Goal: Information Seeking & Learning: Find specific page/section

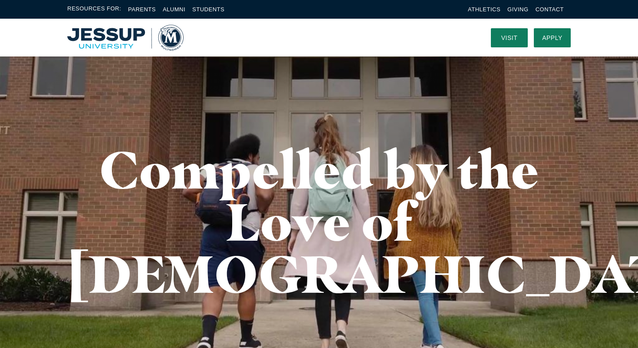
click at [114, 38] on img "Home" at bounding box center [125, 38] width 116 height 26
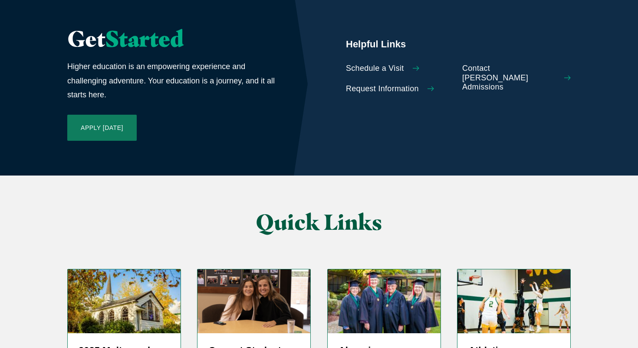
scroll to position [2111, 0]
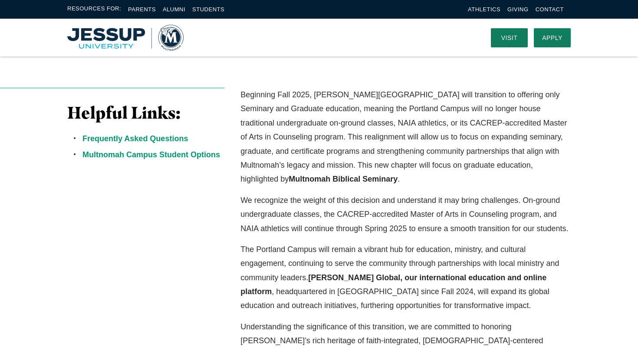
scroll to position [206, 0]
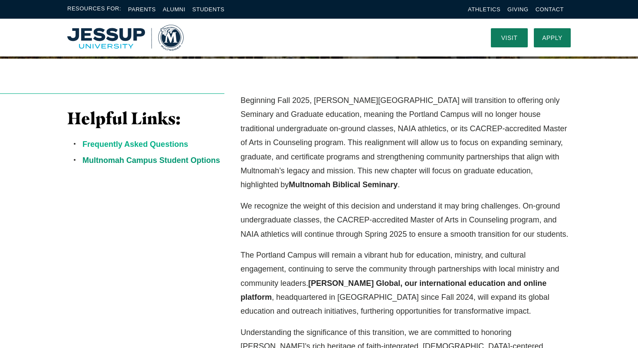
click at [164, 144] on link "Frequently Asked Questions" at bounding box center [134, 144] width 105 height 9
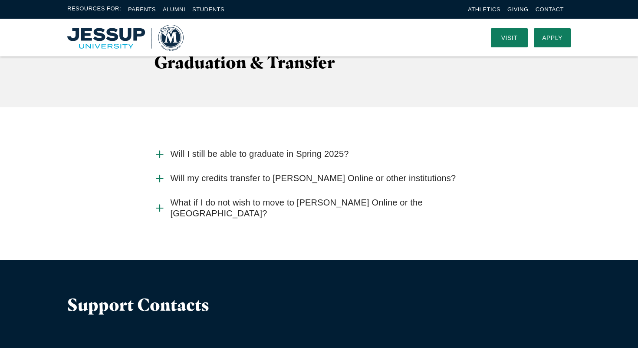
scroll to position [2348, 0]
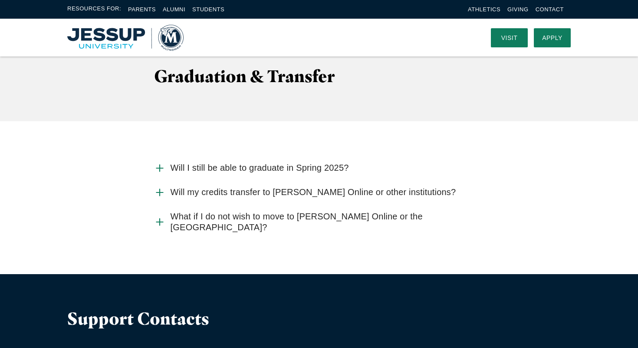
scroll to position [206, 0]
